Goal: Task Accomplishment & Management: Complete application form

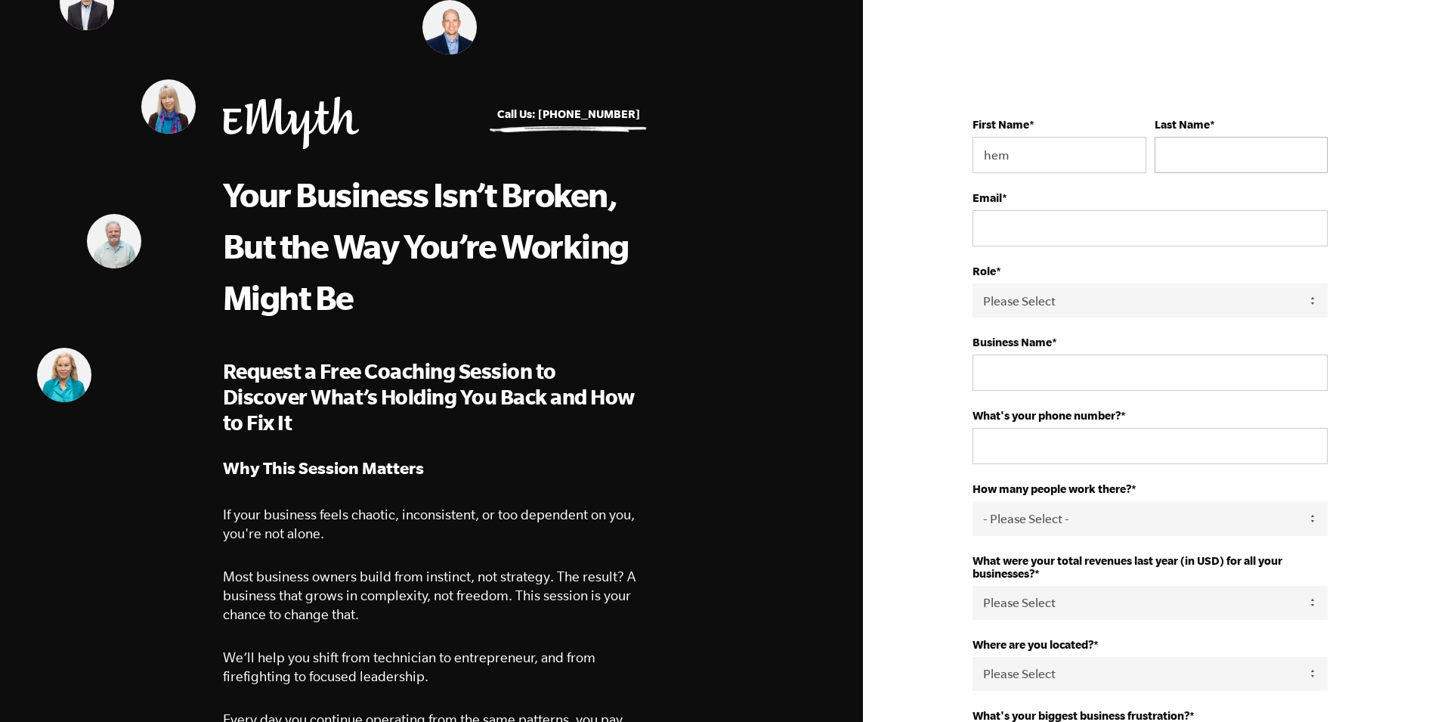
type input "hem"
click at [1190, 152] on input "Last Name *" at bounding box center [1241, 155] width 173 height 36
type input "[PERSON_NAME]"
click at [1134, 234] on input "Email *" at bounding box center [1150, 228] width 355 height 36
type input "[EMAIL_ADDRESS][DOMAIN_NAME]"
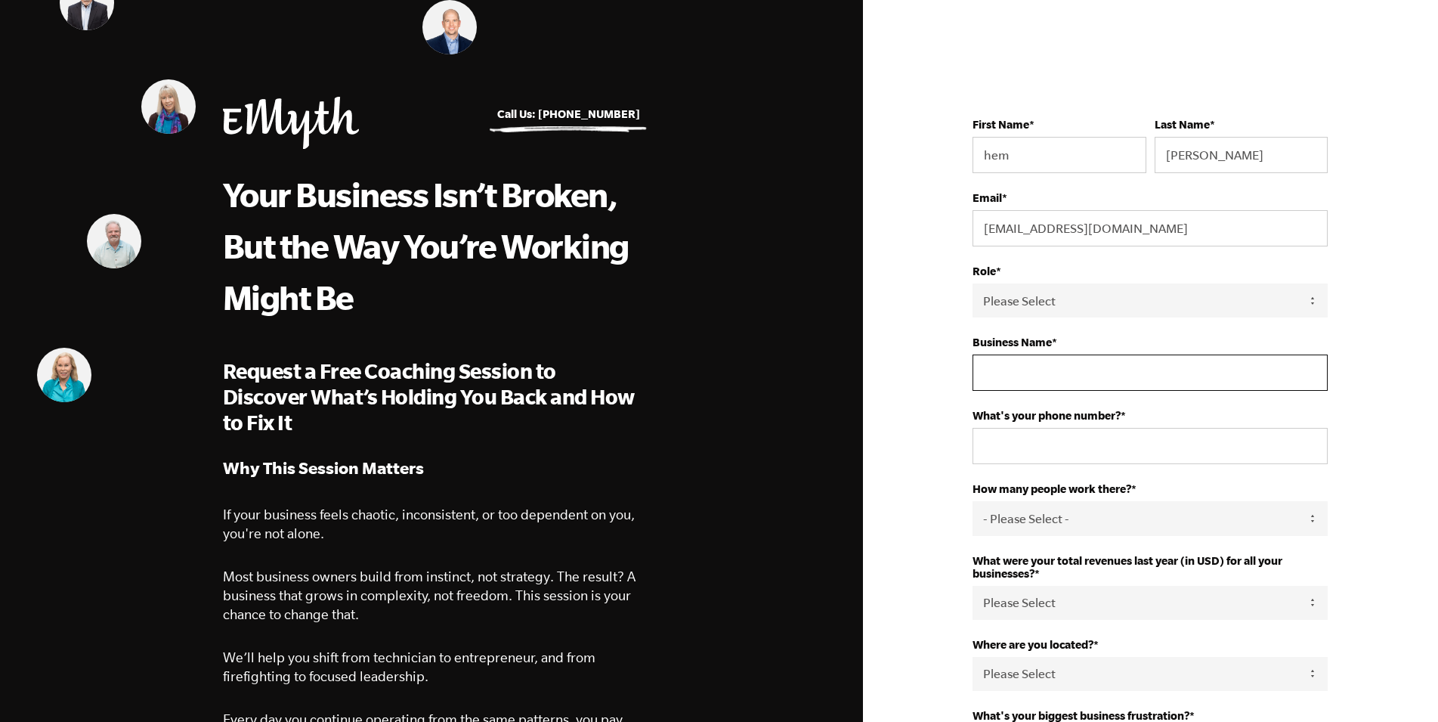
click at [1033, 373] on input "Business Name *" at bounding box center [1150, 372] width 355 height 36
type input "[PERSON_NAME] Roofing"
click at [1018, 453] on input "What's your phone number? *" at bounding box center [1150, 446] width 355 height 36
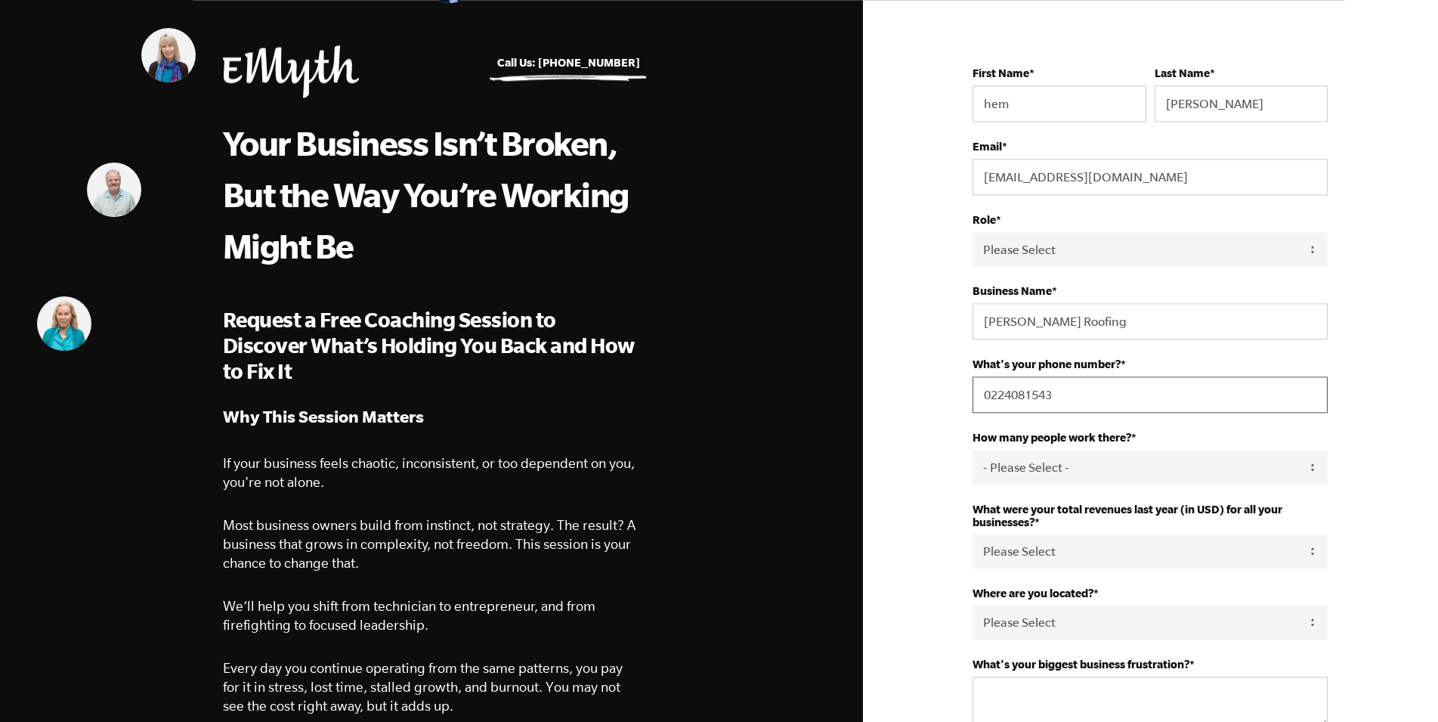
scroll to position [77, 0]
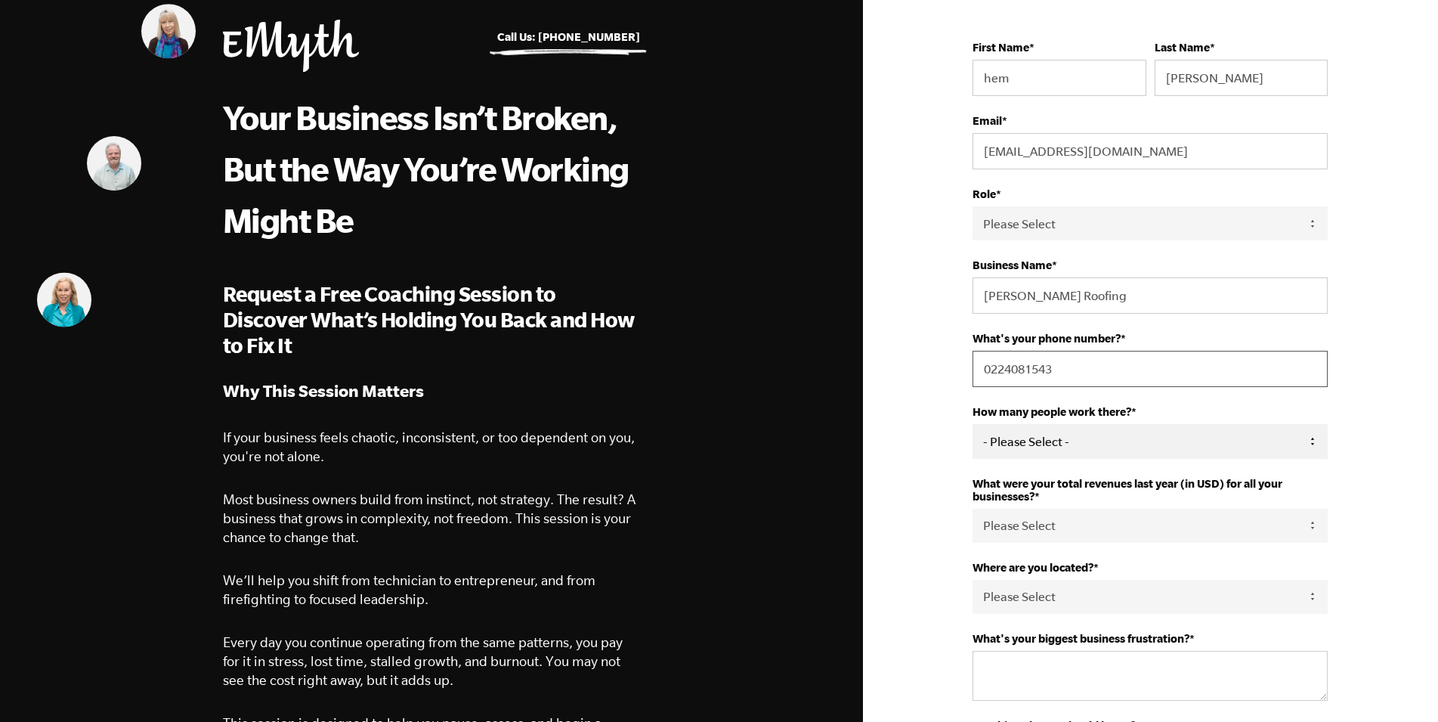
type input "0224081543"
select select "1-3"
click option "1-3" at bounding box center [0, 0] width 0 height 0
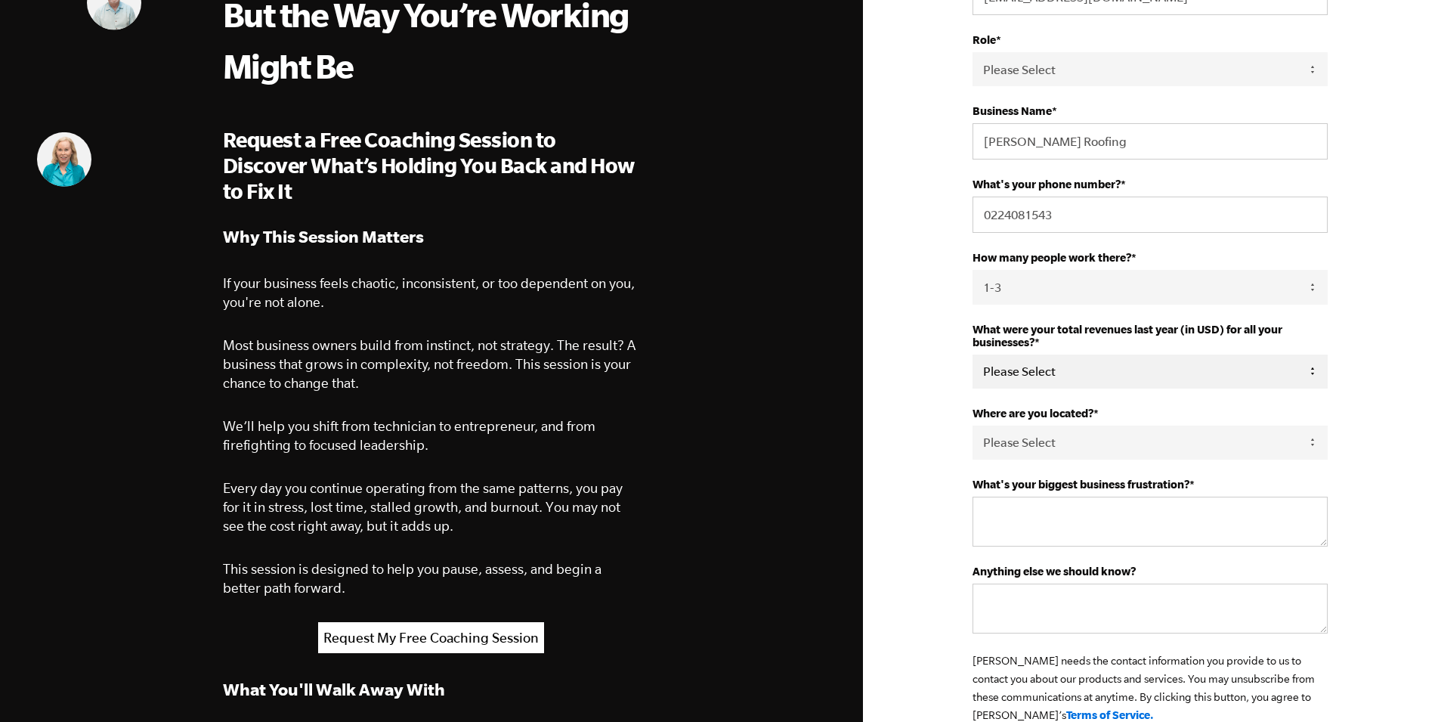
select select "276-500K"
click option "276-500K" at bounding box center [0, 0] width 0 height 0
select select "[GEOGRAPHIC_DATA]"
click option "[GEOGRAPHIC_DATA]" at bounding box center [0, 0] width 0 height 0
click at [1087, 546] on textarea "What's your biggest business frustration? *" at bounding box center [1150, 522] width 355 height 50
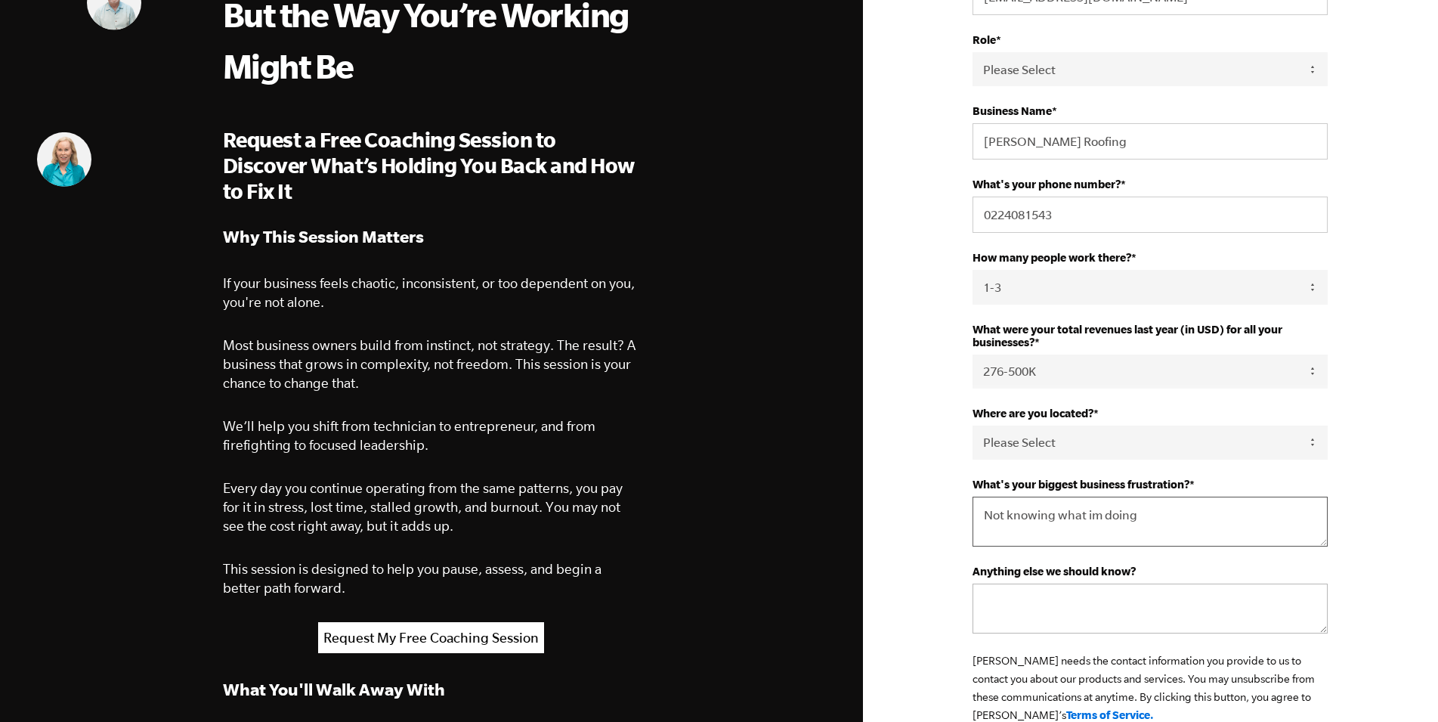
type textarea "Not knowing what im doing"
click at [1112, 633] on textarea "Anything else we should know?" at bounding box center [1150, 608] width 355 height 50
type textarea "n"
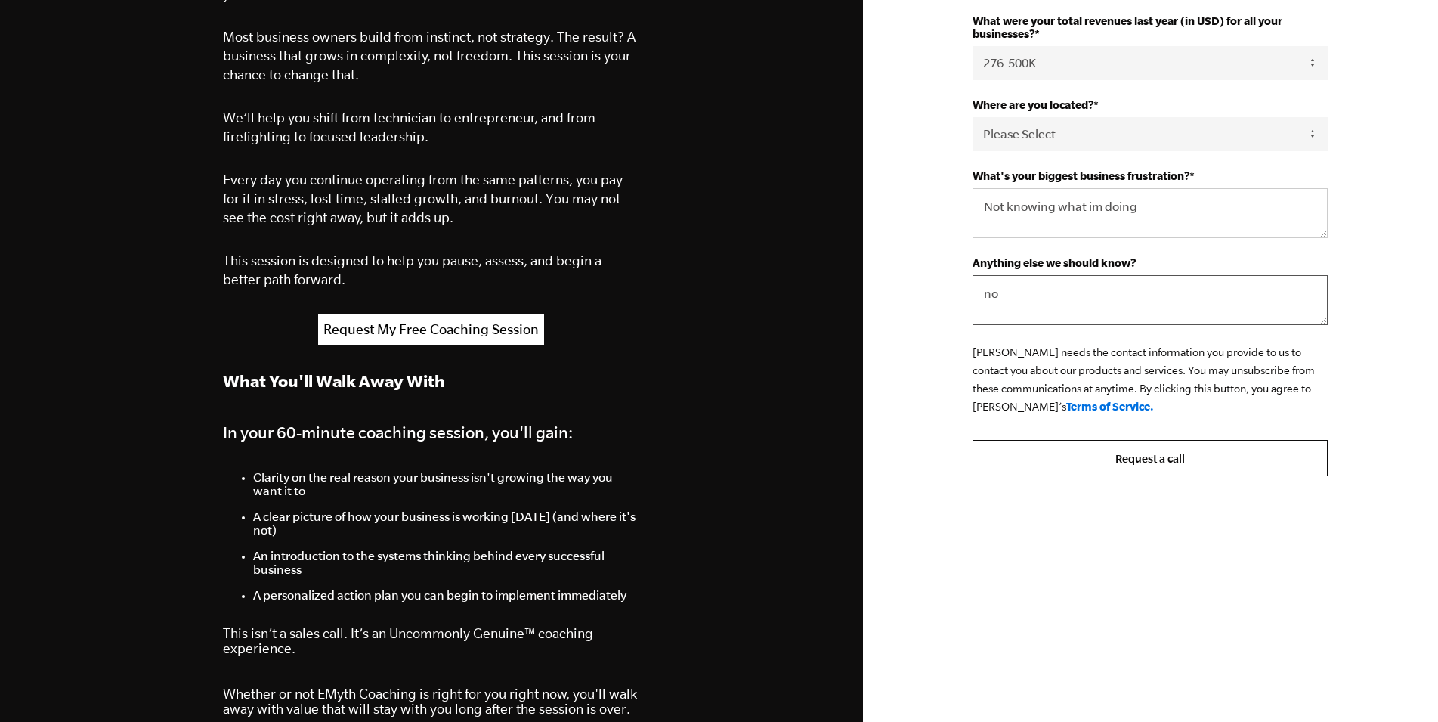
type textarea "no"
click at [1133, 476] on input "Request a call" at bounding box center [1150, 458] width 355 height 36
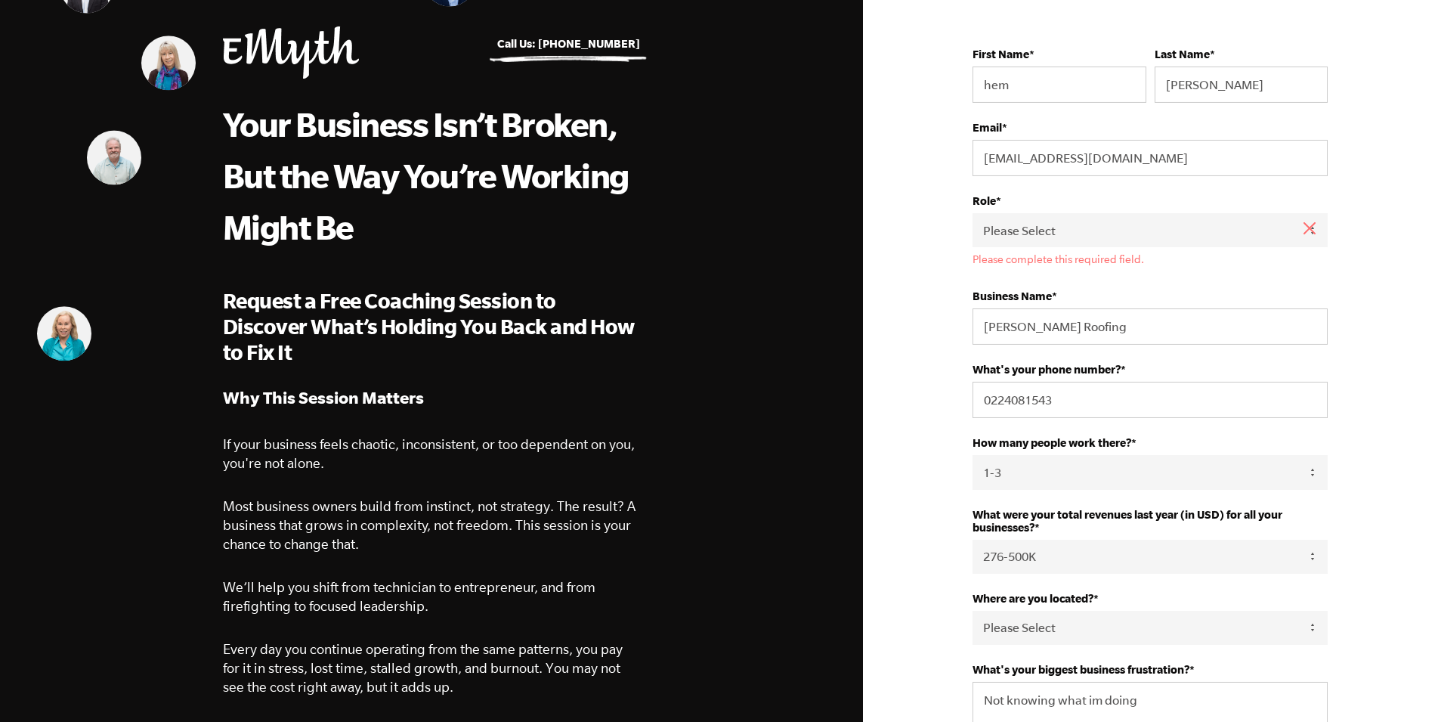
scroll to position [0, 0]
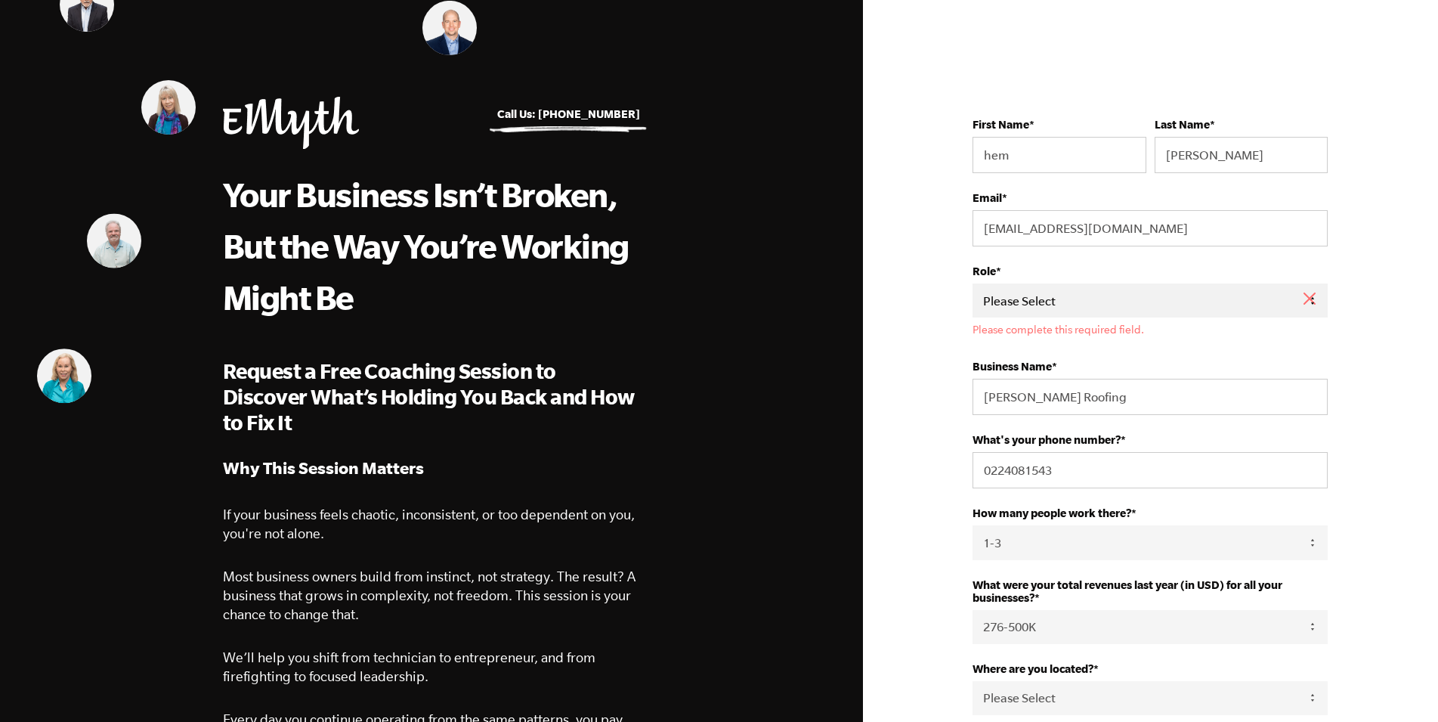
select select "Owner"
click option "Owner" at bounding box center [0, 0] width 0 height 0
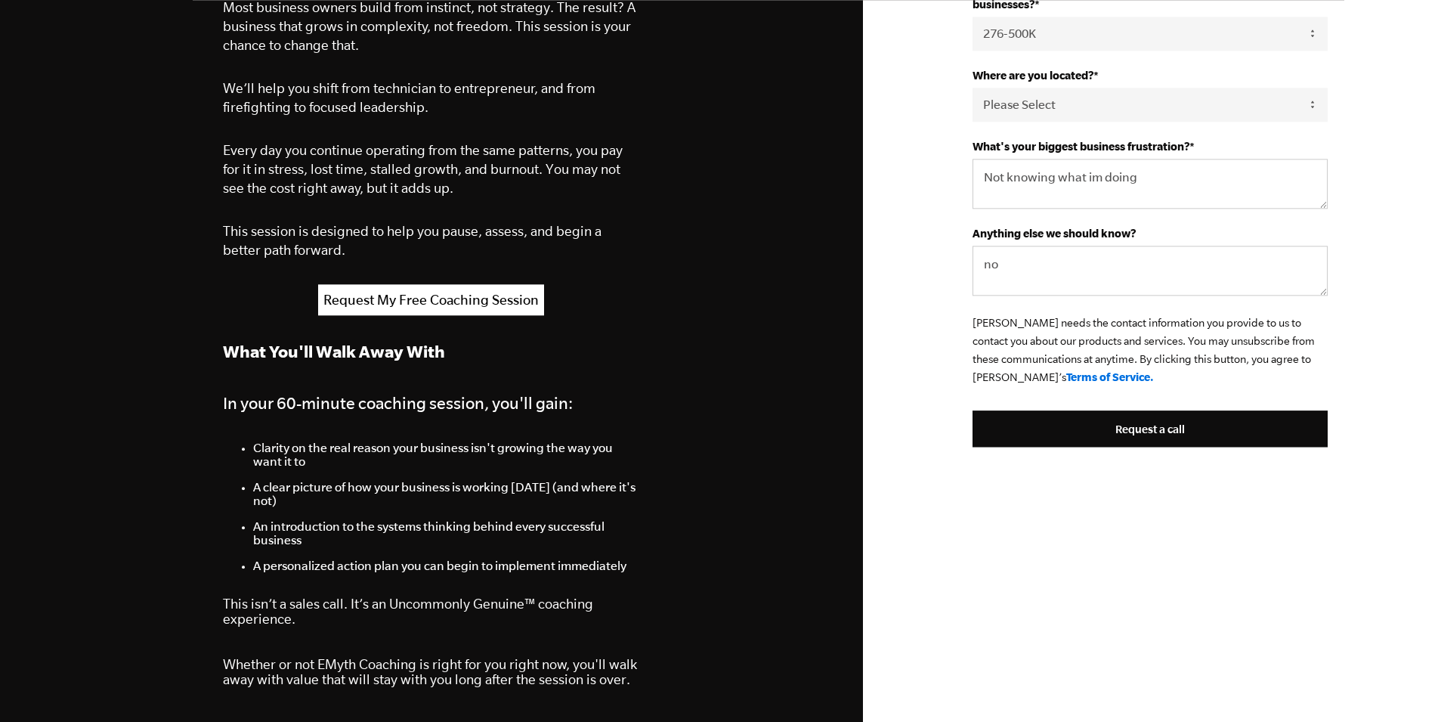
scroll to position [617, 0]
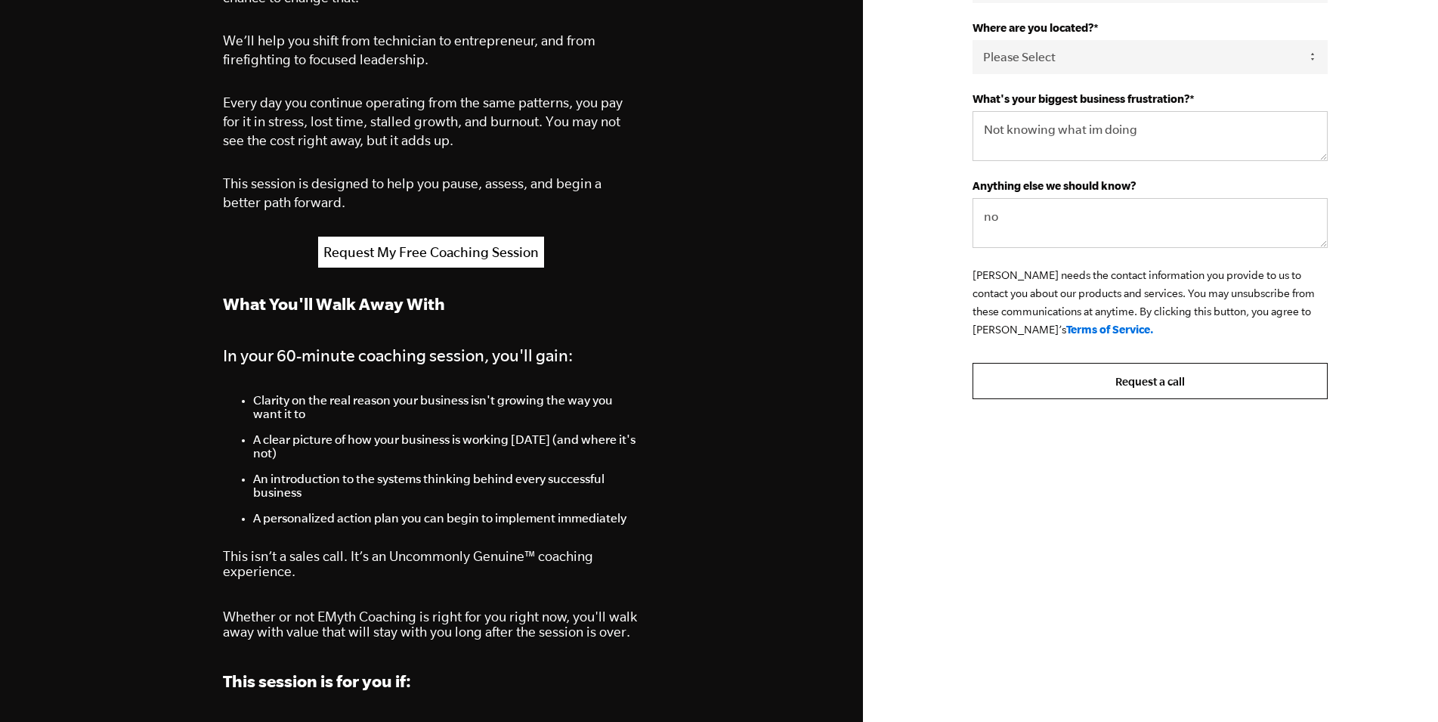
click at [1136, 399] on input "Request a call" at bounding box center [1150, 381] width 355 height 36
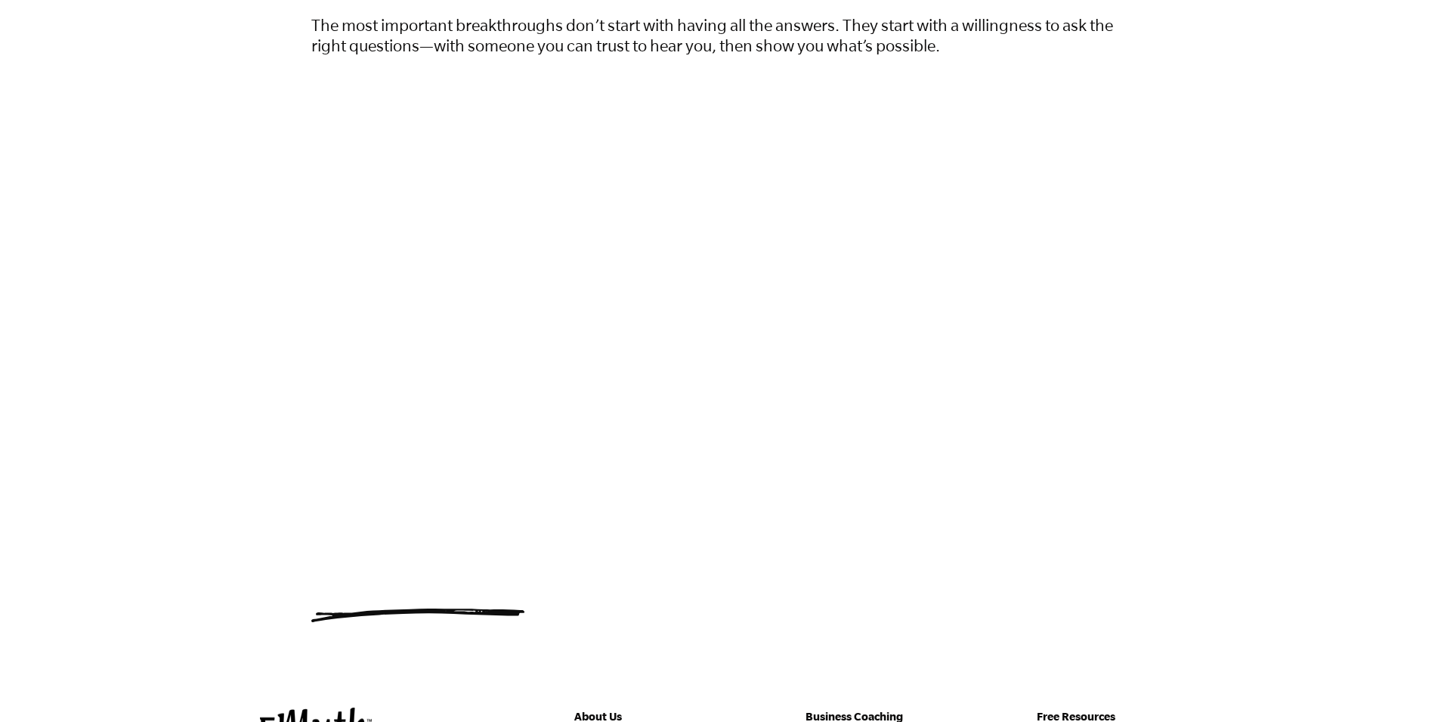
scroll to position [463, 0]
